Goal: Task Accomplishment & Management: Use online tool/utility

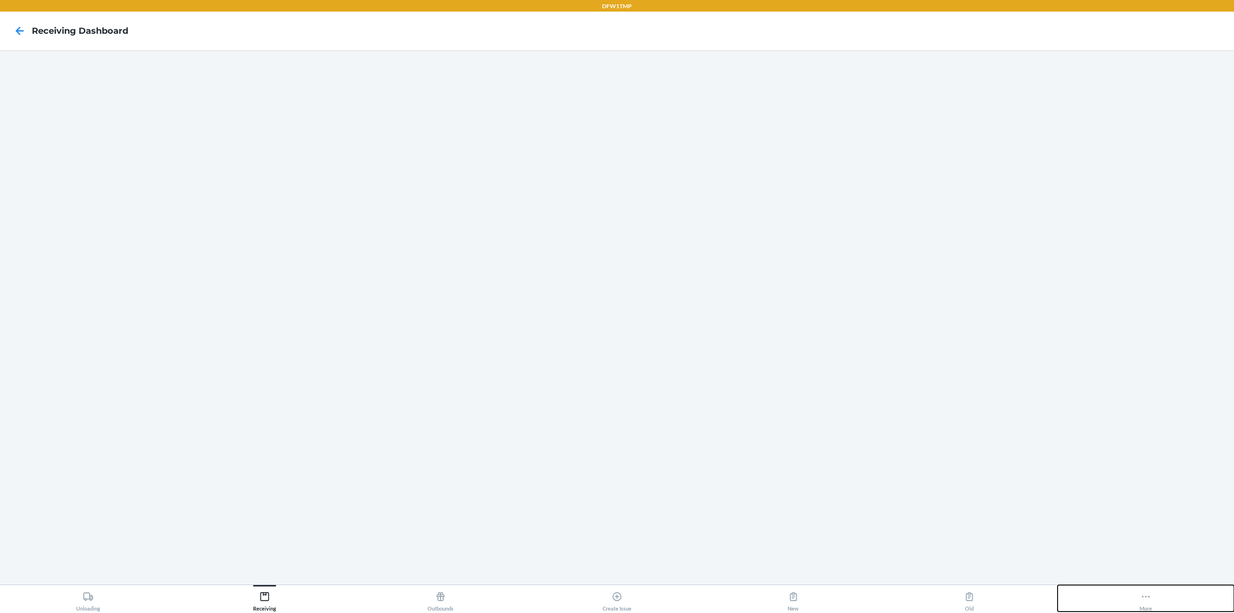
click at [1143, 601] on icon at bounding box center [1146, 596] width 11 height 11
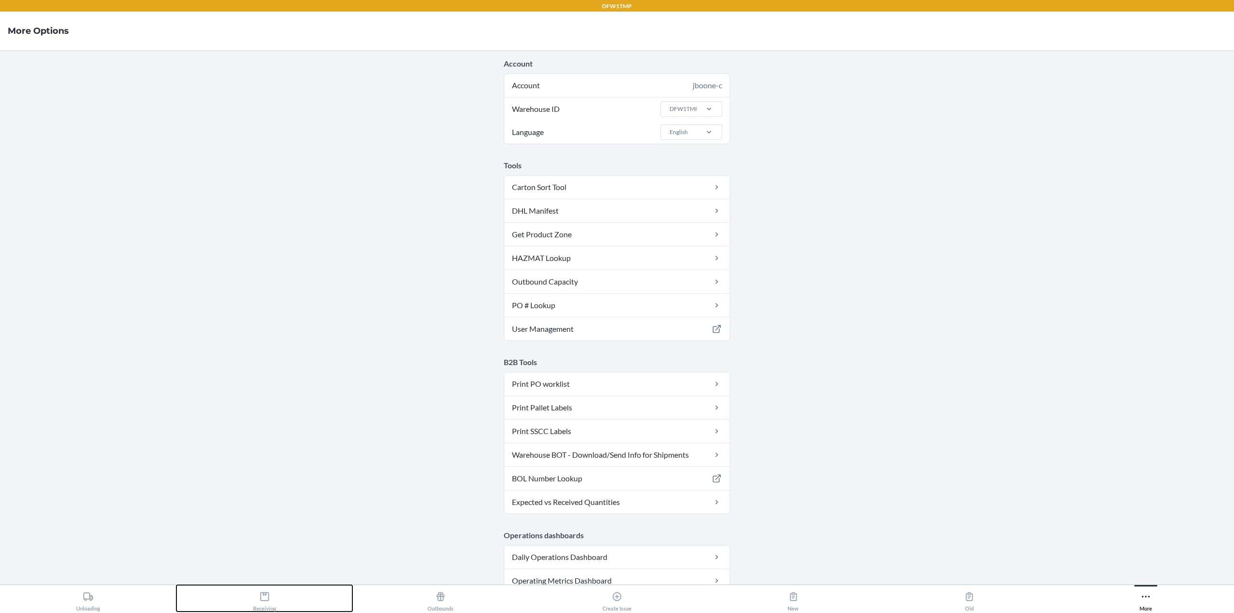
click at [265, 611] on div "Receiving" at bounding box center [264, 599] width 23 height 24
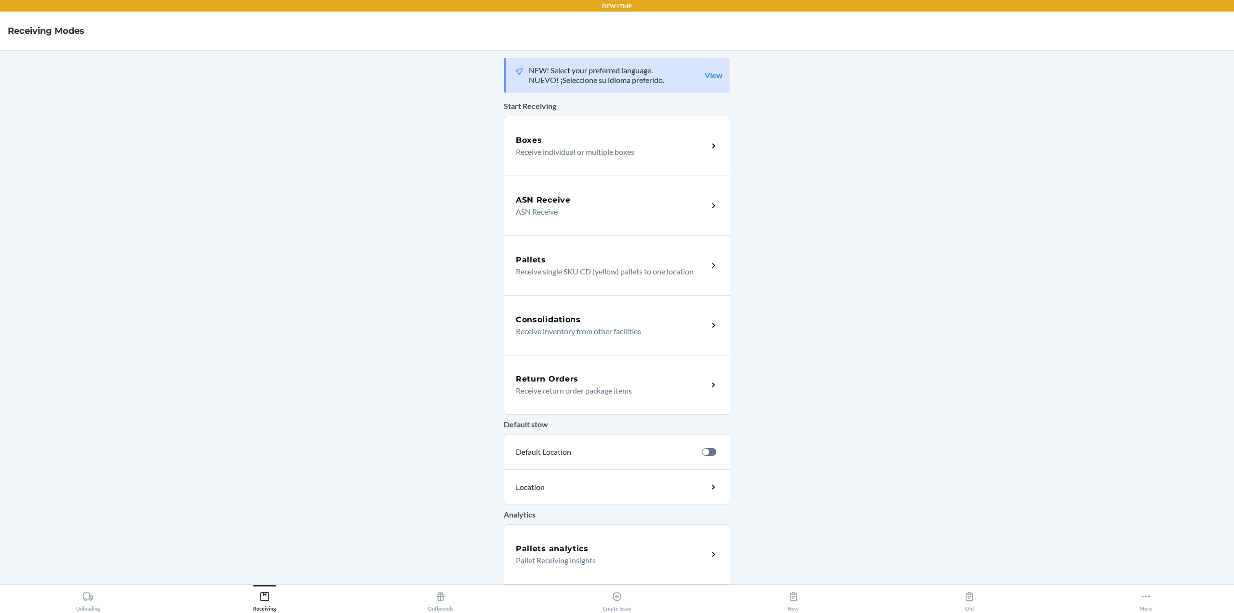
click at [578, 153] on p "Receive individual or multiple boxes" at bounding box center [608, 152] width 185 height 12
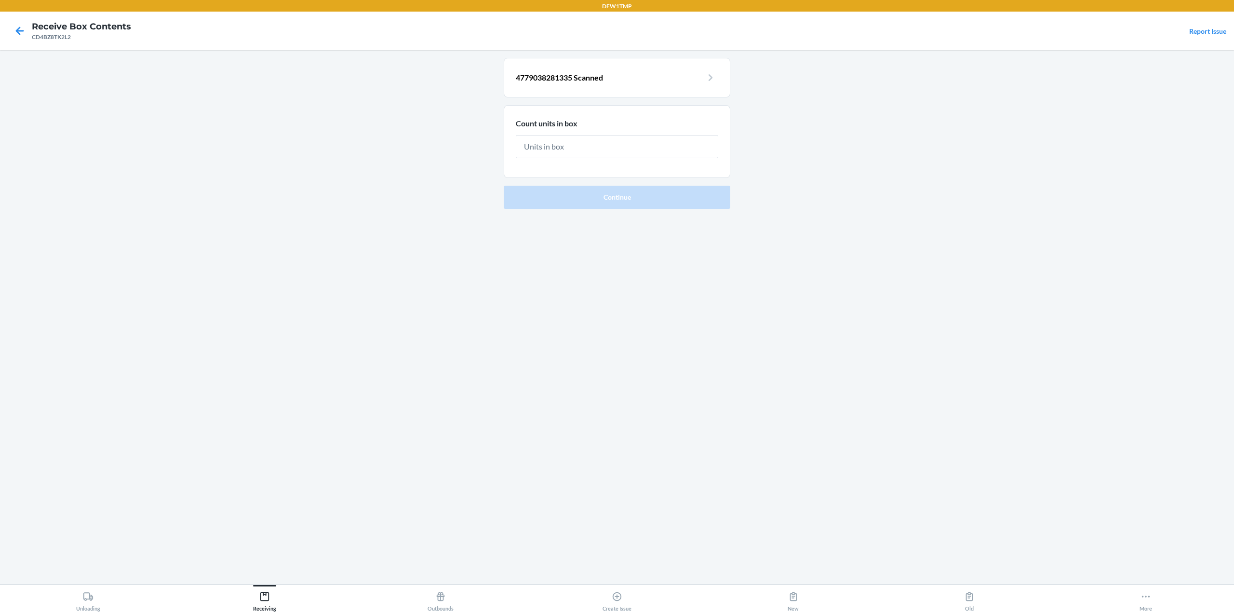
click at [580, 142] on input "text" at bounding box center [617, 146] width 203 height 23
type input "3600"
click at [504, 185] on button "Continue" at bounding box center [617, 196] width 227 height 23
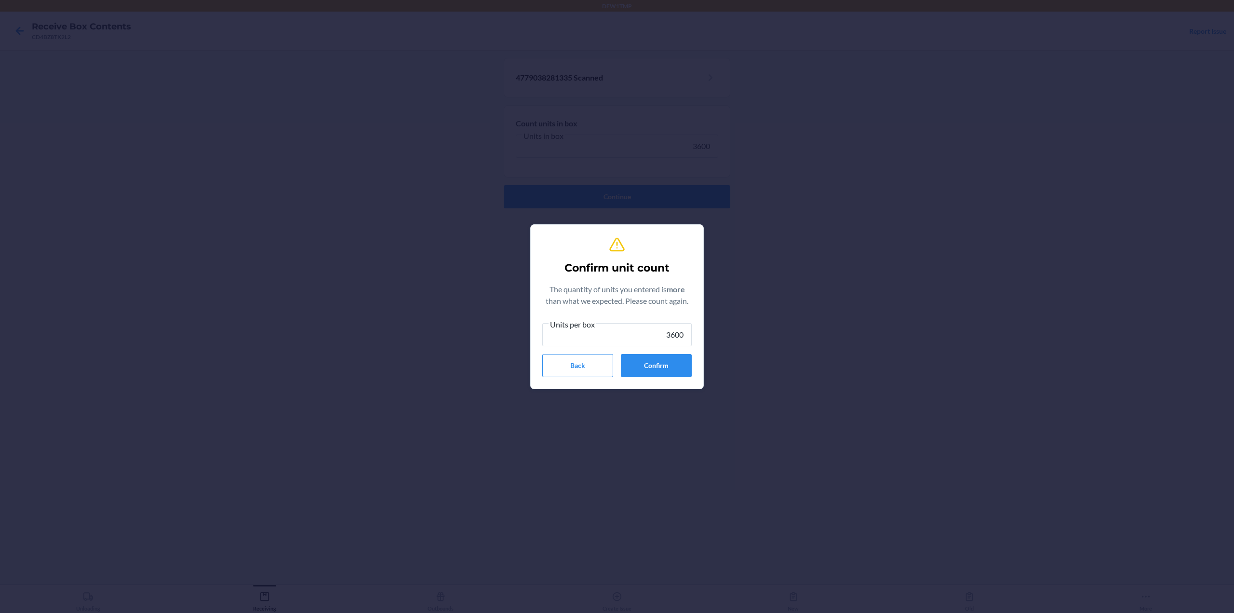
type input "3600"
click at [653, 369] on button "Confirm" at bounding box center [656, 365] width 71 height 23
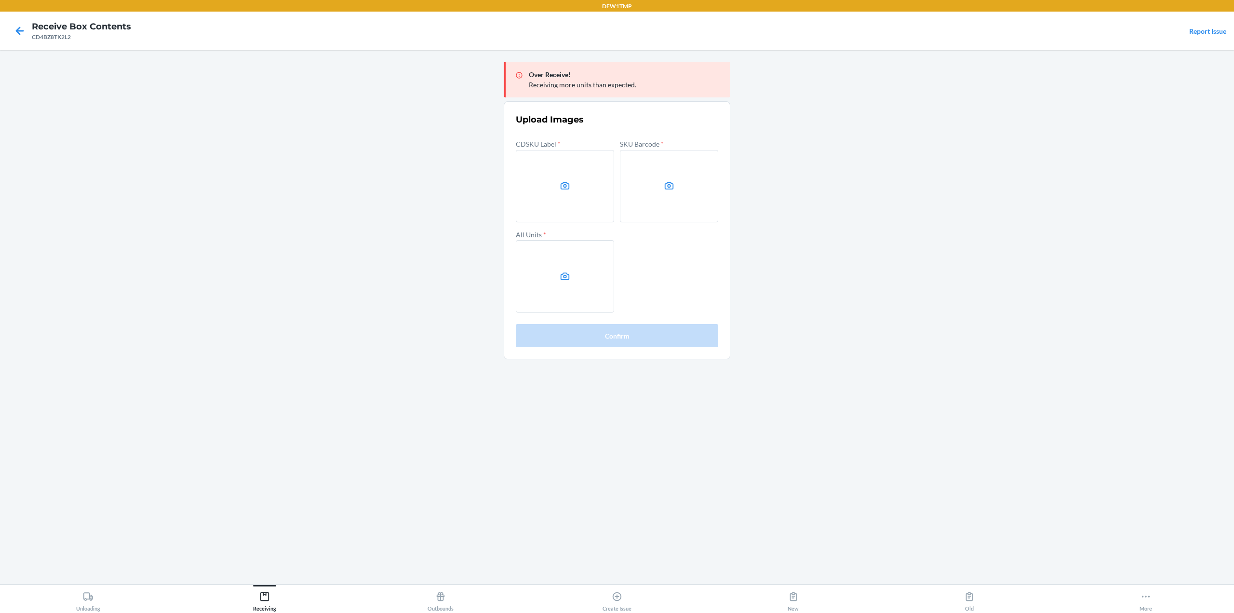
click at [562, 192] on label at bounding box center [565, 186] width 98 height 72
click at [0, 0] on input "file" at bounding box center [0, 0] width 0 height 0
click at [667, 184] on icon at bounding box center [669, 186] width 9 height 8
click at [0, 0] on input "file" at bounding box center [0, 0] width 0 height 0
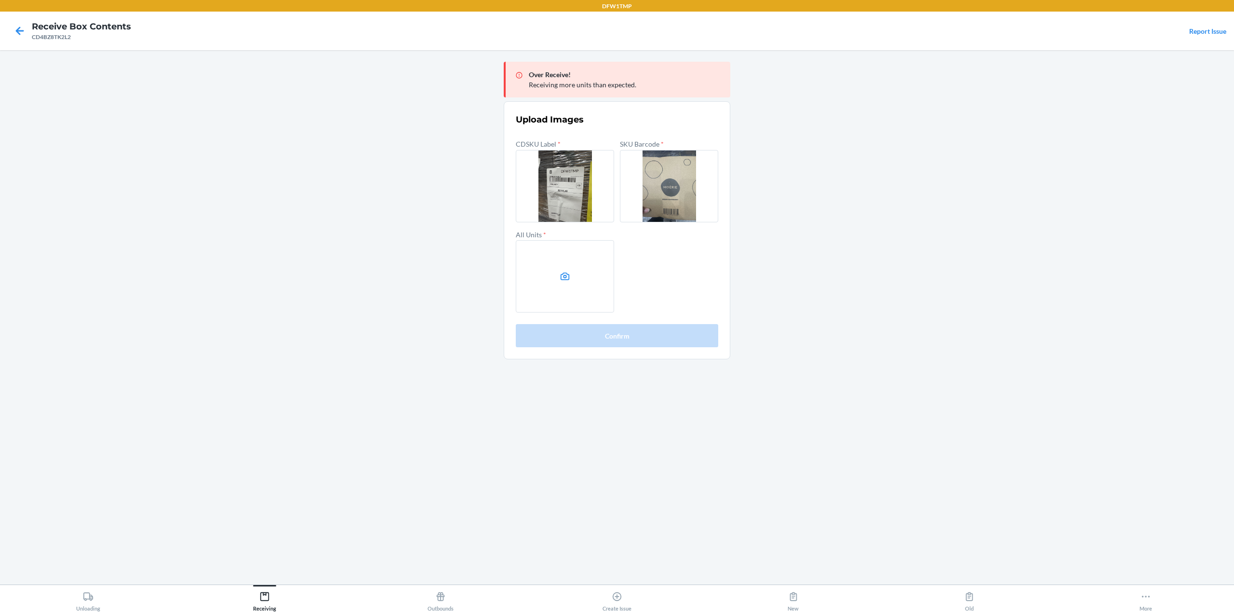
click at [569, 280] on icon at bounding box center [565, 276] width 9 height 8
click at [0, 0] on input "file" at bounding box center [0, 0] width 0 height 0
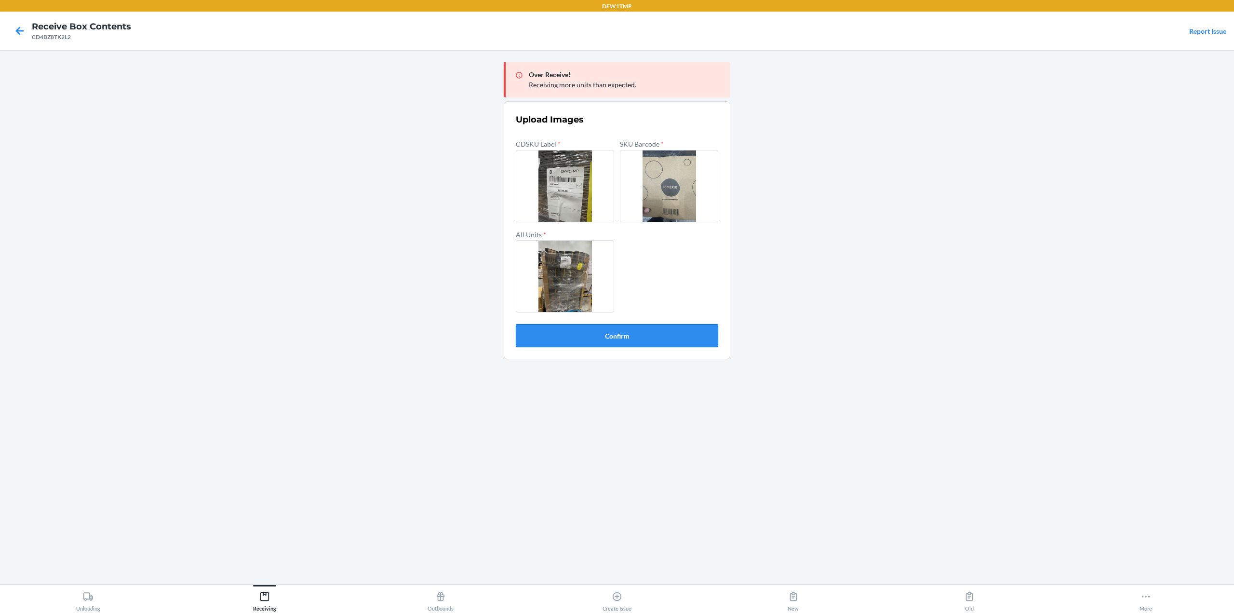
click at [628, 338] on button "Confirm" at bounding box center [617, 335] width 203 height 23
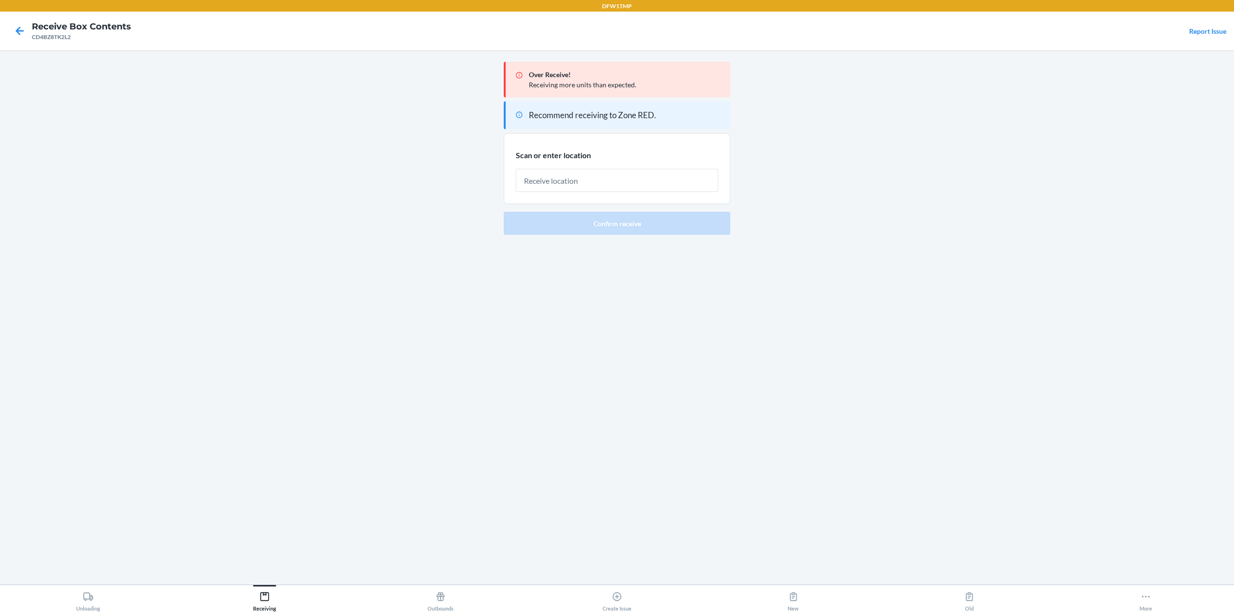
click at [585, 181] on input "text" at bounding box center [617, 180] width 203 height 23
type input "P-203-A-102"
